Goal: Check status: Check status

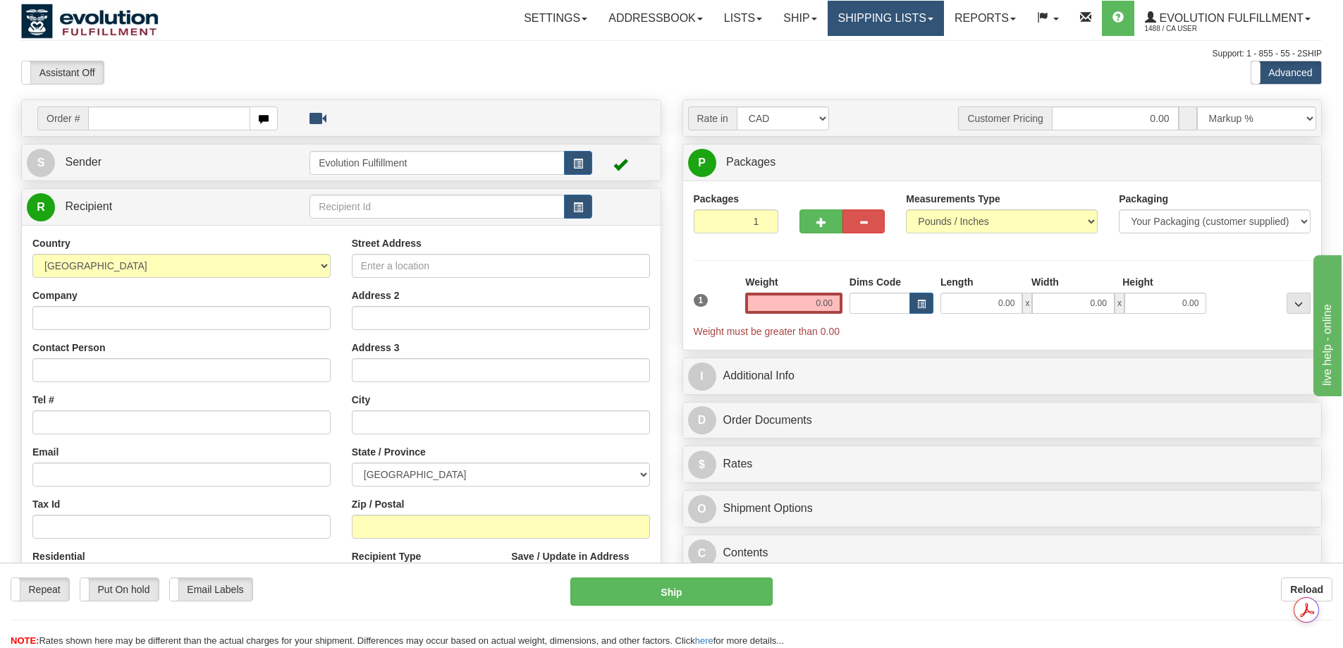
click at [840, 30] on link "Shipping lists" at bounding box center [885, 18] width 116 height 35
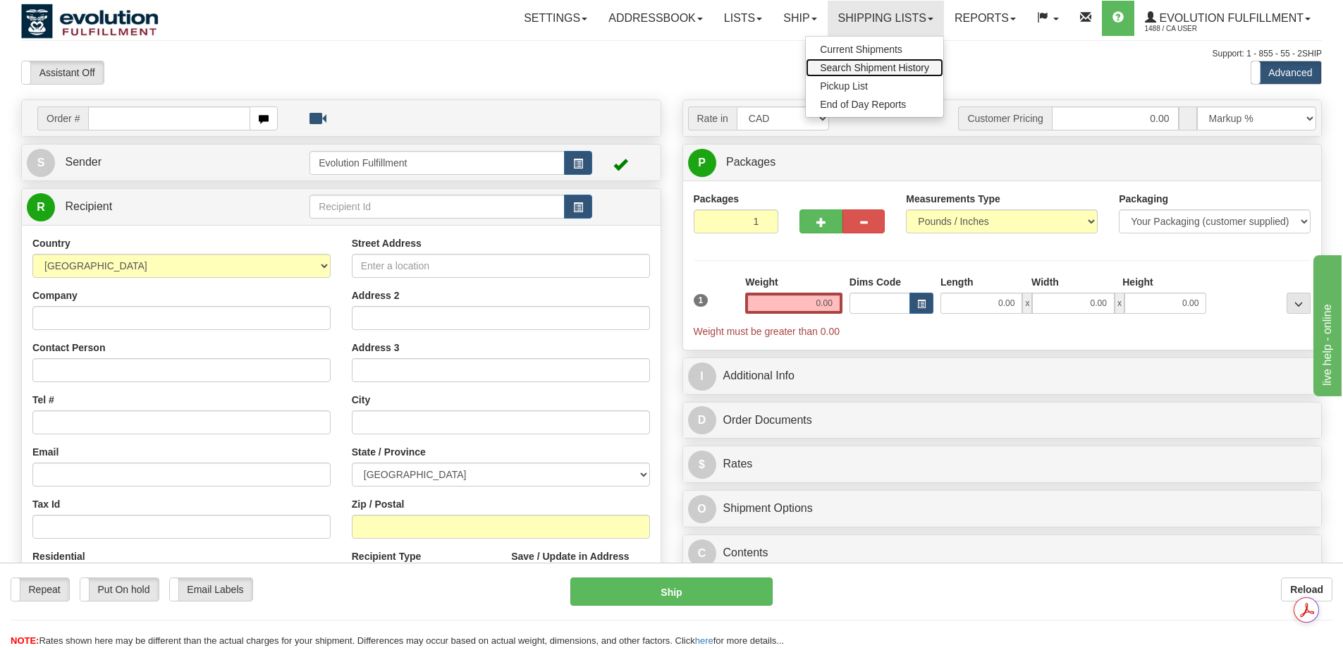
click at [846, 63] on span "Search Shipment History" at bounding box center [874, 67] width 109 height 11
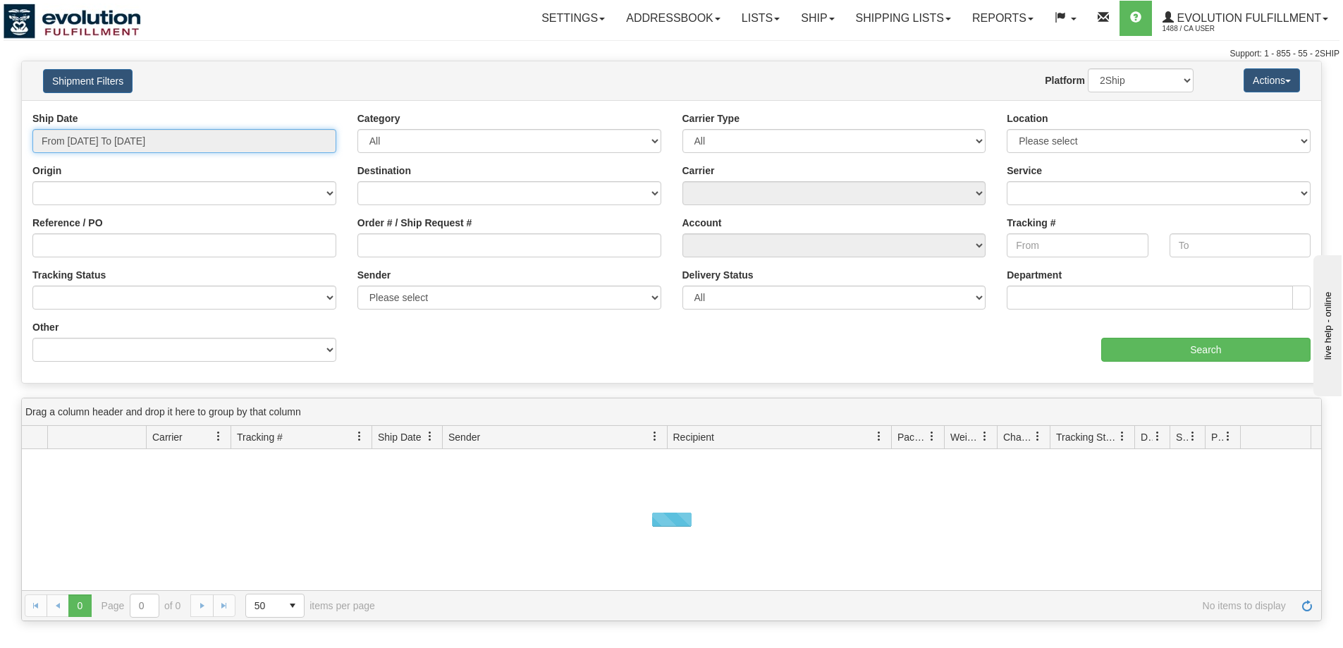
click at [145, 144] on input "From [DATE] To [DATE]" at bounding box center [184, 141] width 304 height 24
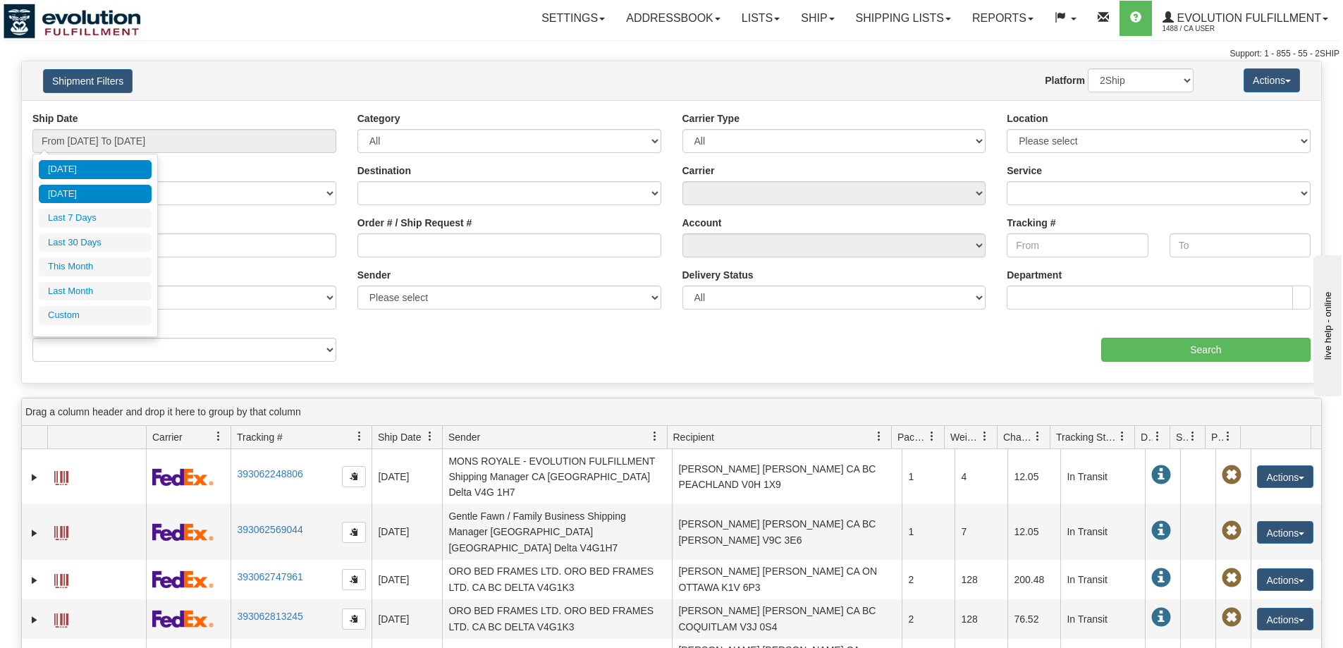
click at [74, 195] on li "[DATE]" at bounding box center [95, 194] width 113 height 19
type input "From 09/10/2025 To 09/10/2025"
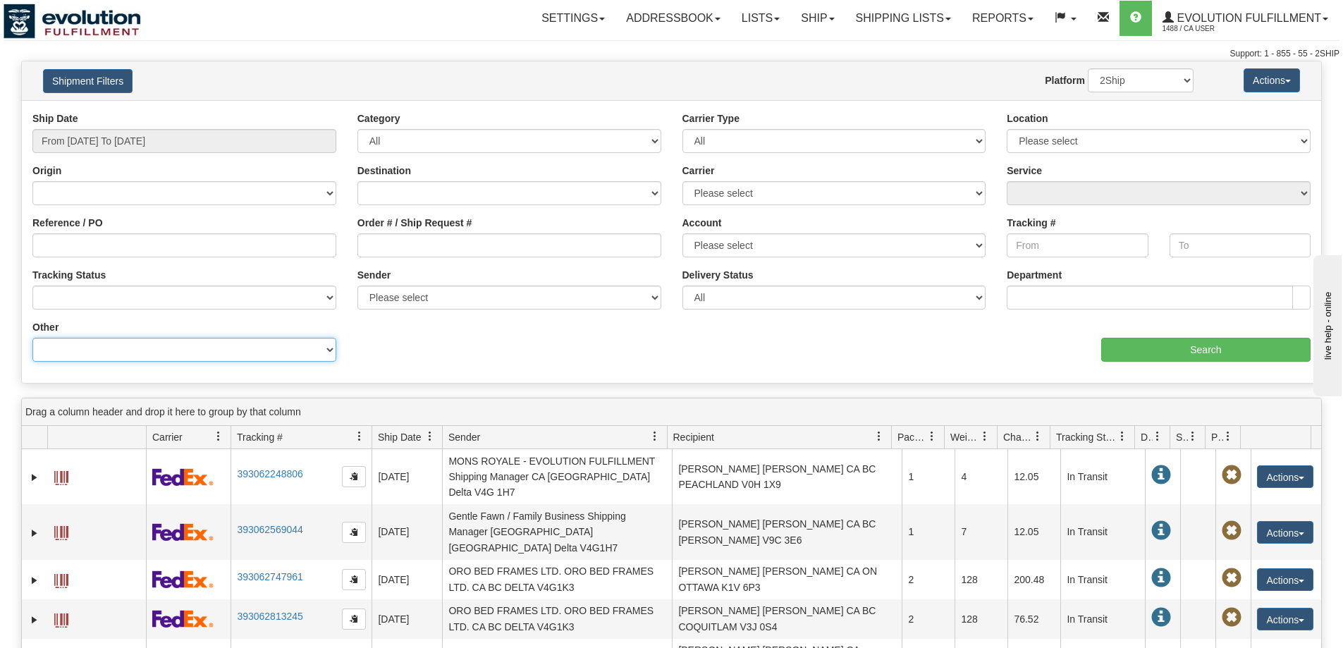
click at [152, 351] on select "Billing Account # Billing Type BOL # (LTL) Commodity Or Documents Consolidation…" at bounding box center [184, 350] width 304 height 24
select select "Recipient_Company"
click at [32, 338] on select "Billing Account # Billing Type BOL # (LTL) Commodity Or Documents Consolidation…" at bounding box center [184, 350] width 304 height 24
click at [423, 350] on input "Value" at bounding box center [509, 350] width 304 height 24
type input "islnd"
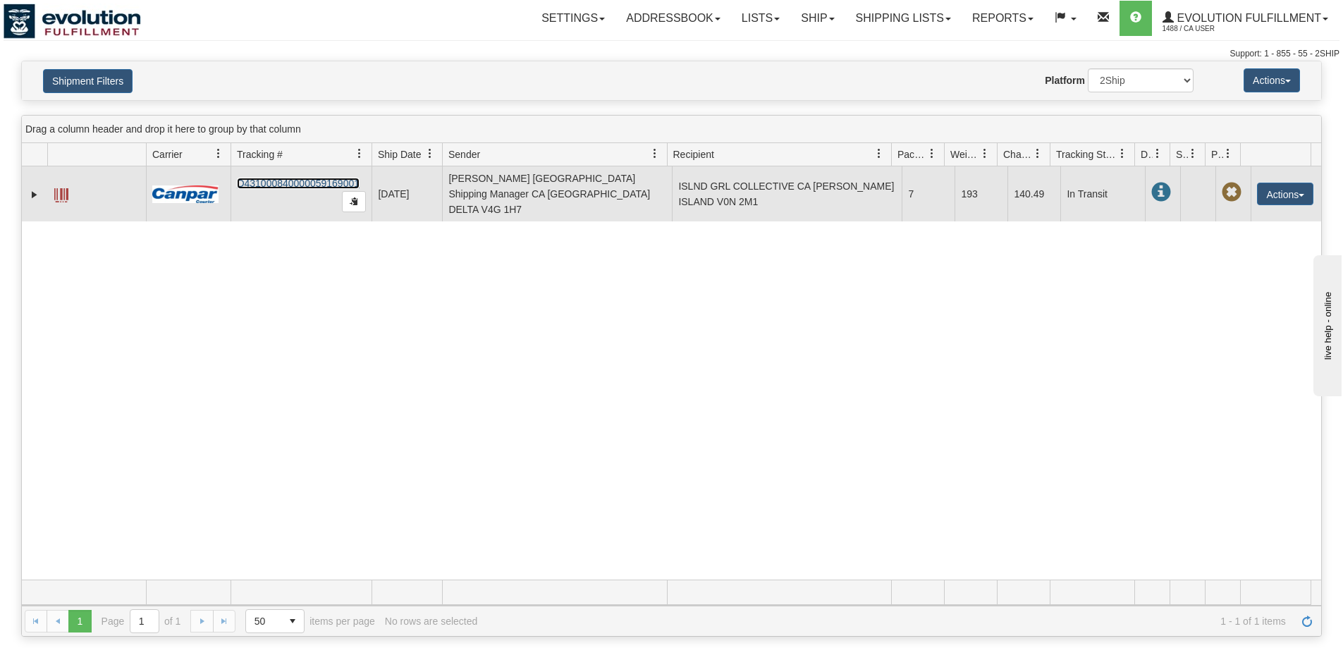
click at [263, 182] on link "D431000840000059169001" at bounding box center [298, 183] width 123 height 11
click at [36, 190] on link "Expand" at bounding box center [34, 194] width 14 height 14
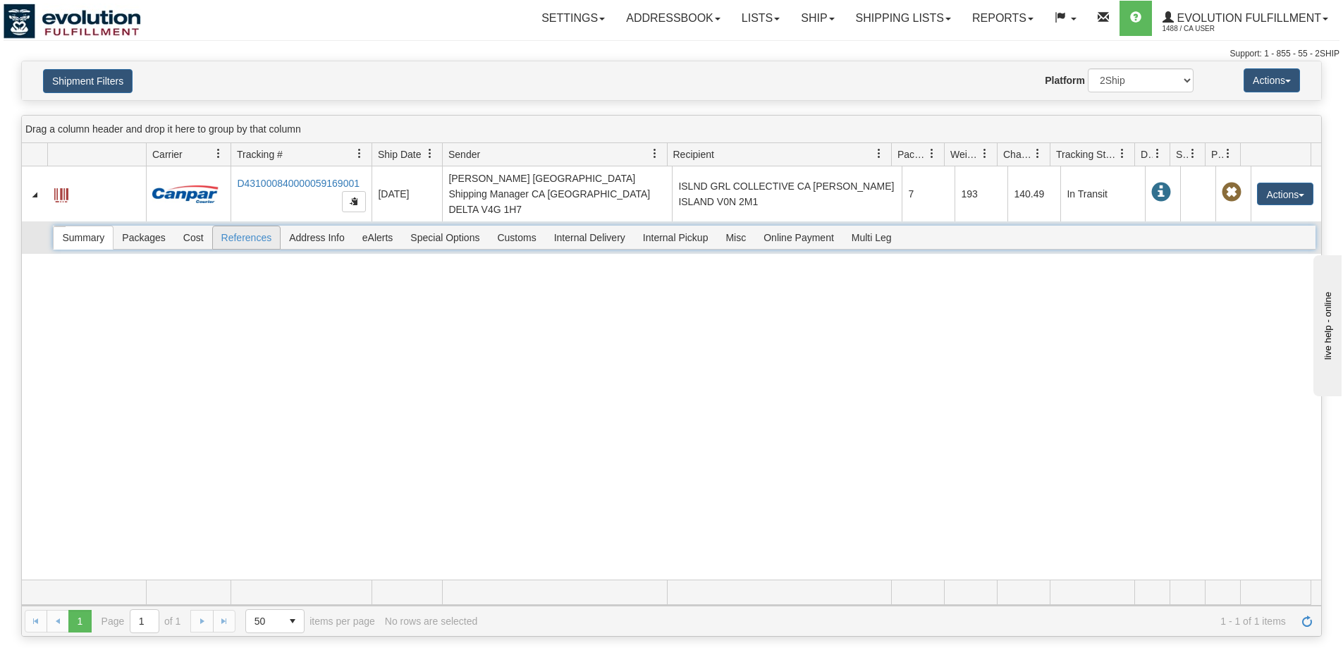
click at [264, 232] on span "References" at bounding box center [247, 237] width 68 height 23
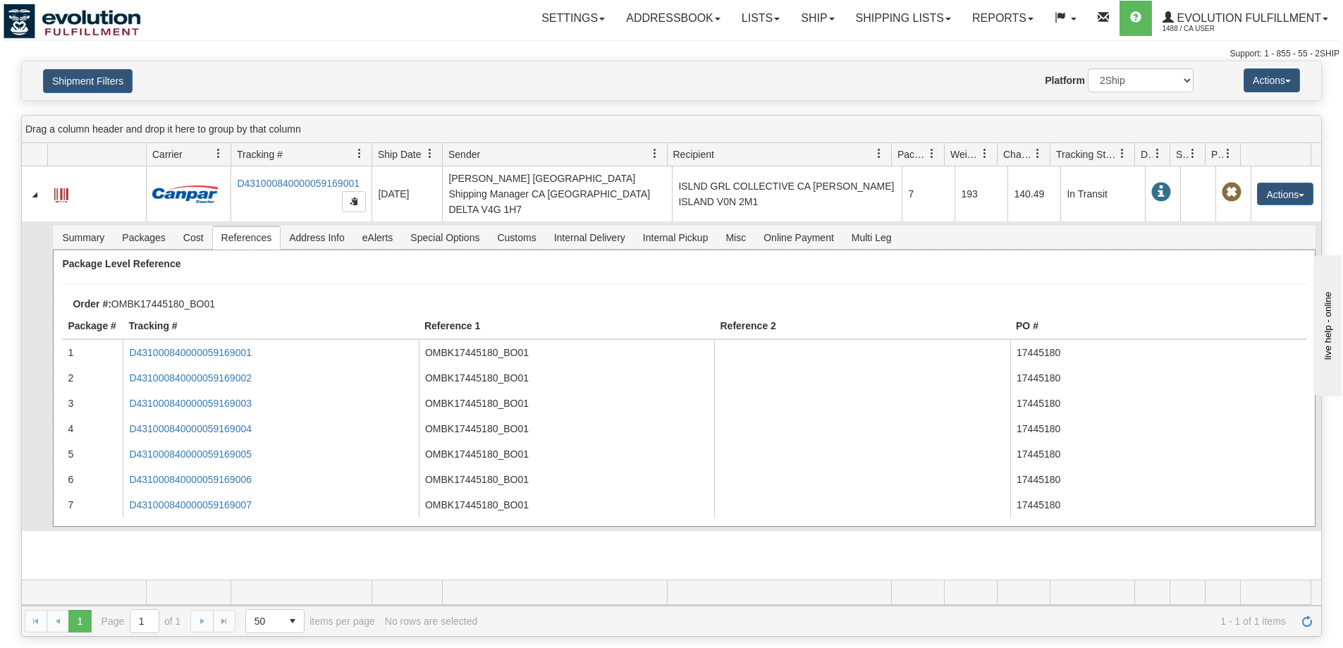
drag, startPoint x: 226, startPoint y: 294, endPoint x: 146, endPoint y: 293, distance: 79.6
click at [145, 298] on div "Order #: OMBK17445180_BO01" at bounding box center [694, 303] width 1264 height 11
copy div "17445180_BO01"
click at [194, 230] on span "Cost" at bounding box center [193, 237] width 37 height 23
